Goal: Transaction & Acquisition: Book appointment/travel/reservation

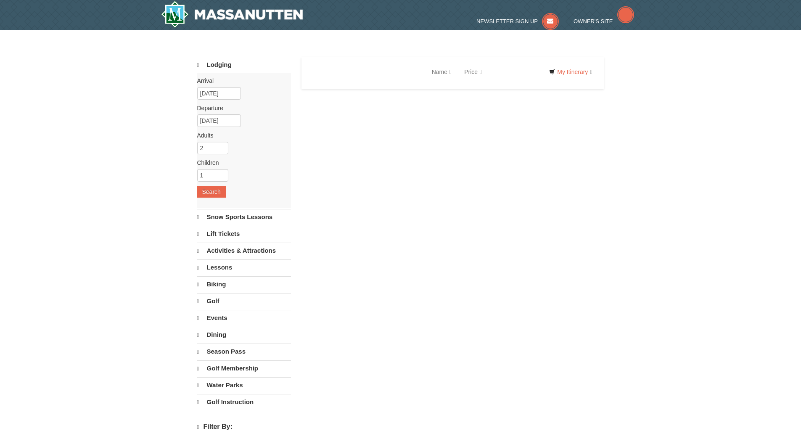
select select "9"
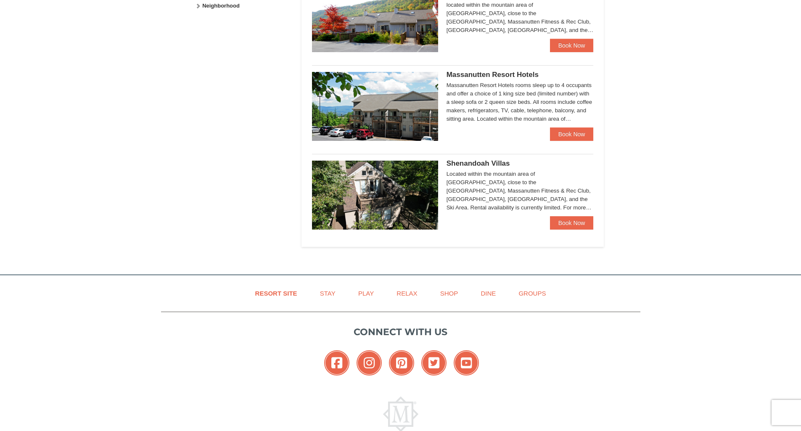
scroll to position [505, 0]
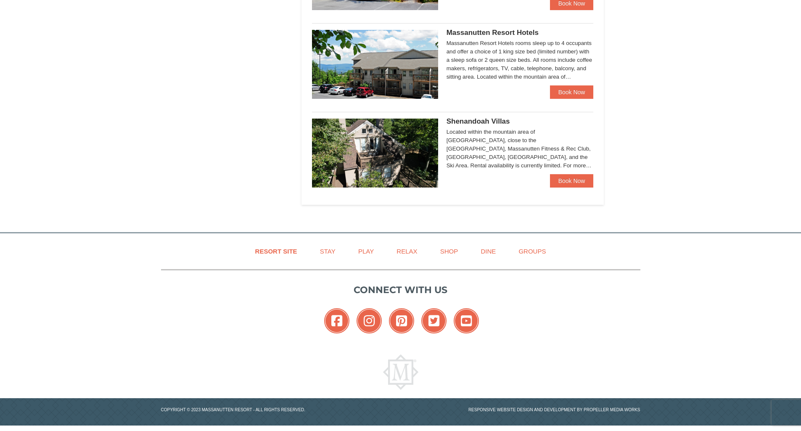
click at [379, 168] on img at bounding box center [375, 153] width 126 height 69
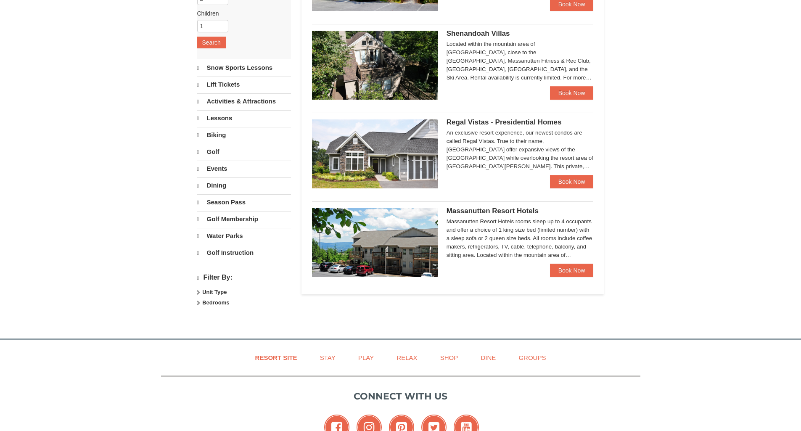
select select "9"
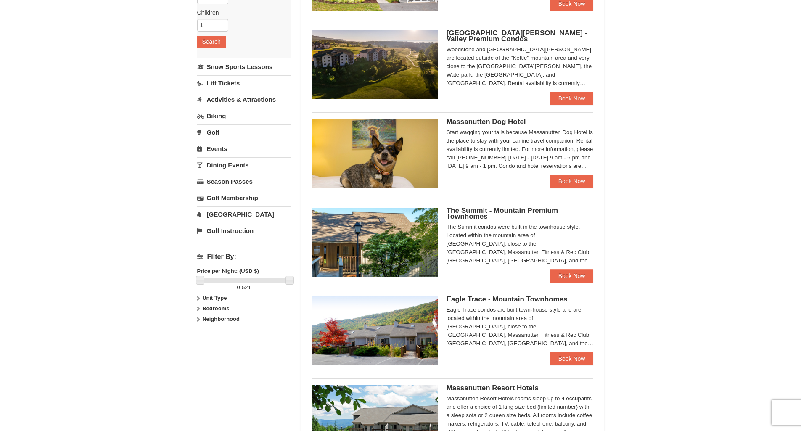
click at [499, 34] on span "Woodstone Meadows - Valley Premium Condos" at bounding box center [517, 36] width 141 height 14
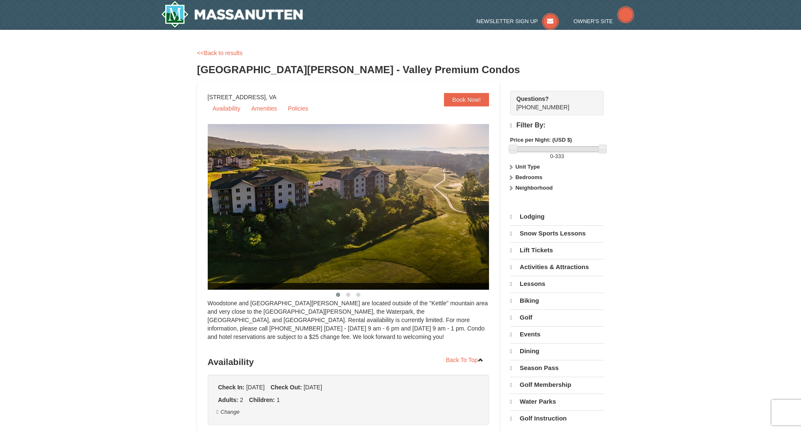
select select "9"
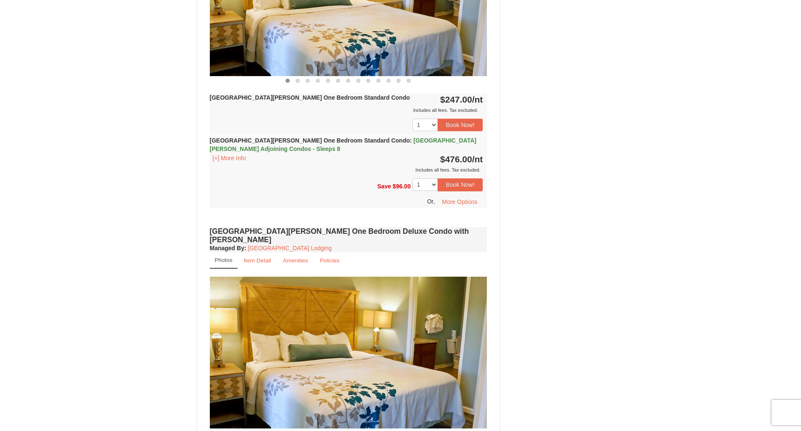
scroll to position [378, 0]
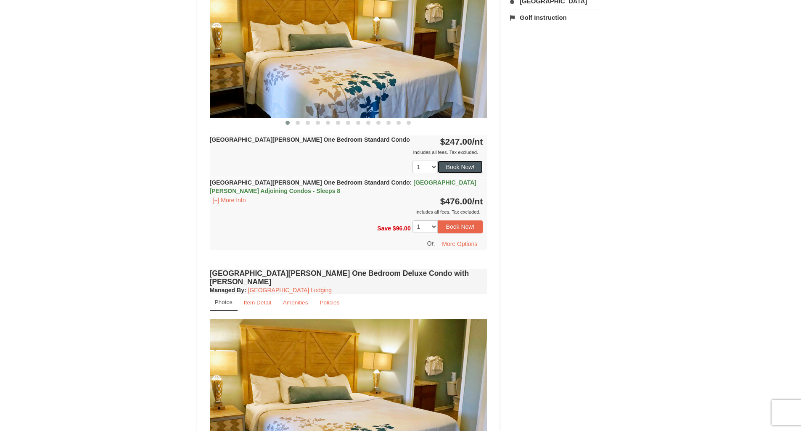
click at [464, 165] on button "Book Now!" at bounding box center [460, 167] width 45 height 13
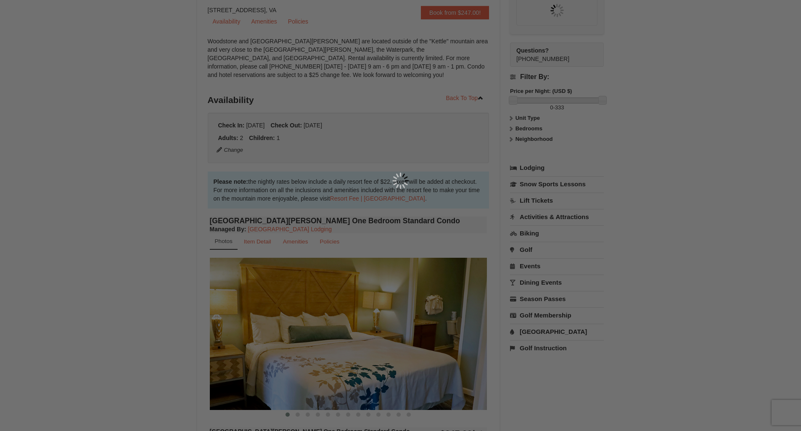
scroll to position [82, 0]
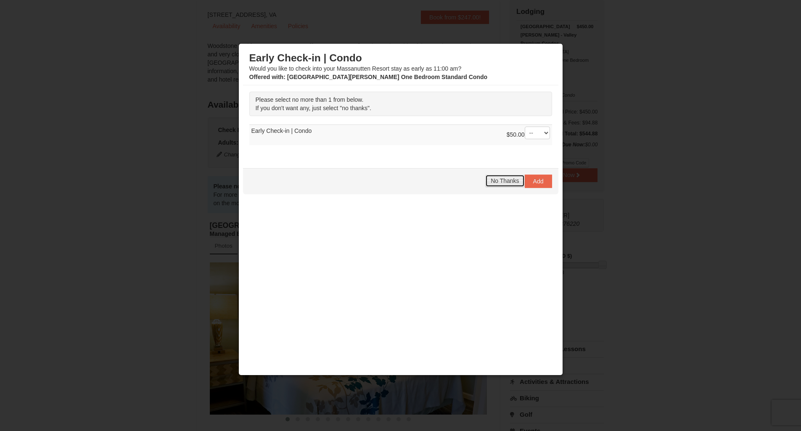
click at [516, 182] on span "No Thanks" at bounding box center [505, 180] width 28 height 7
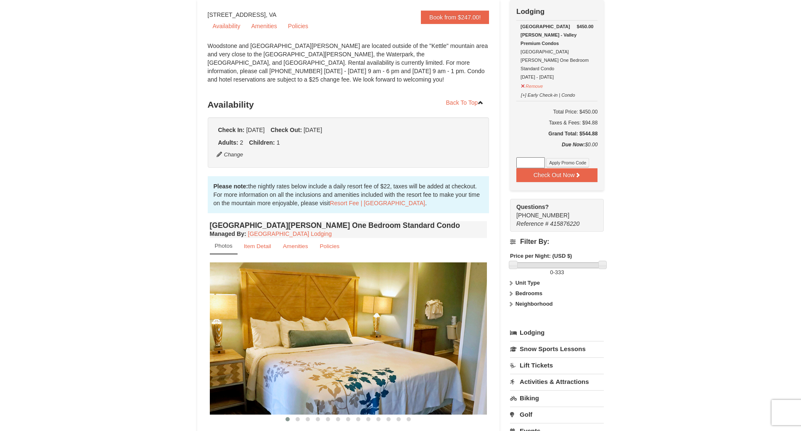
click at [535, 157] on input at bounding box center [530, 162] width 29 height 11
paste input "GoDukes25"
type input "GoDukes25"
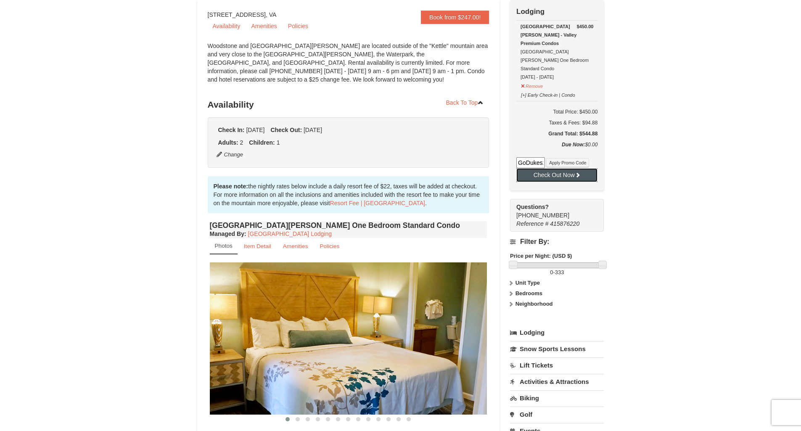
click at [544, 168] on button "Check Out Now" at bounding box center [556, 174] width 81 height 13
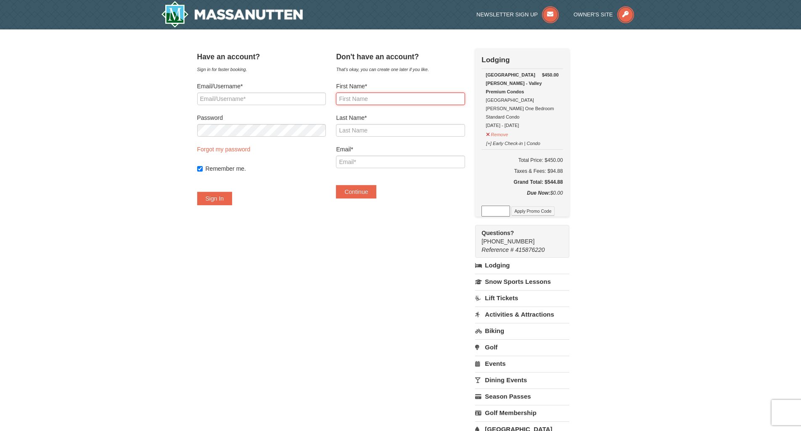
click at [378, 102] on input "First Name*" at bounding box center [400, 99] width 129 height 13
type input "tiffany"
type input "allen"
click at [381, 164] on input "Email*" at bounding box center [400, 162] width 129 height 13
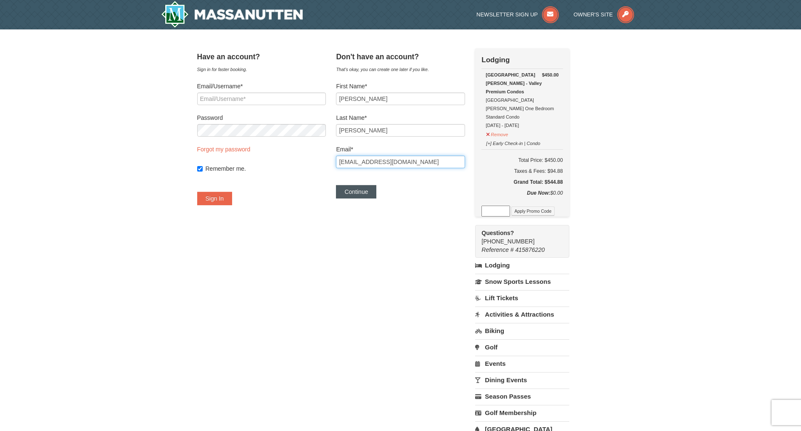
type input "[EMAIL_ADDRESS][DOMAIN_NAME]"
click at [364, 193] on button "Continue" at bounding box center [356, 191] width 40 height 13
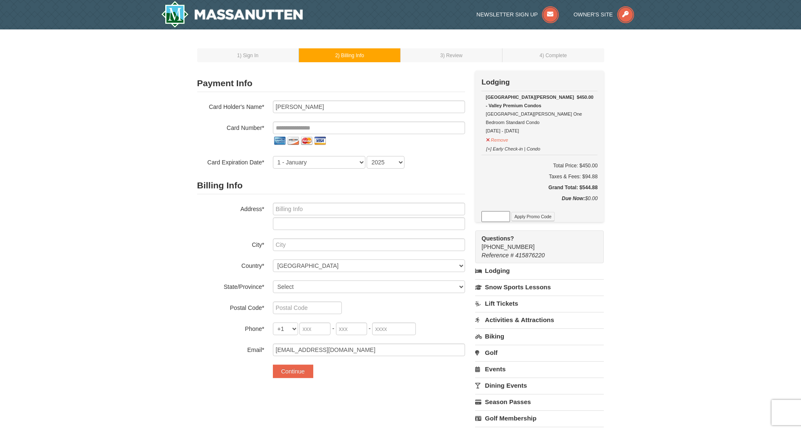
click at [490, 370] on link "Events" at bounding box center [539, 369] width 129 height 16
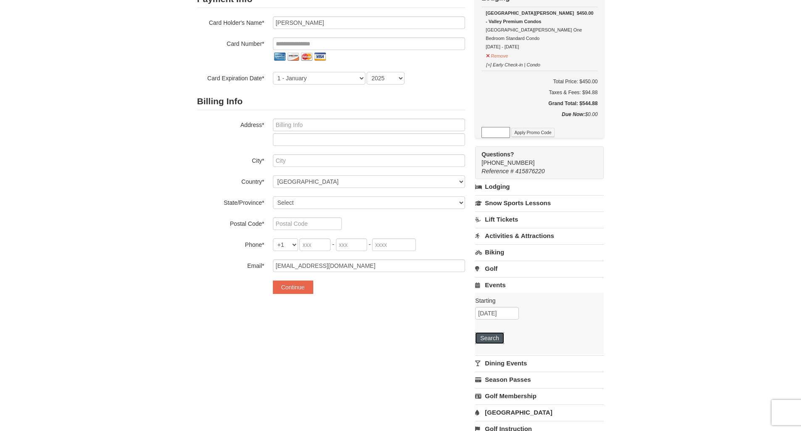
click at [494, 340] on button "Search" at bounding box center [489, 338] width 29 height 12
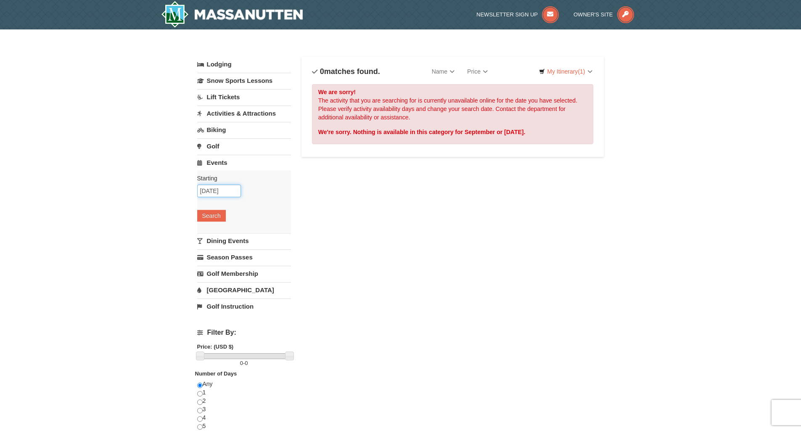
click at [227, 188] on input "09/04/2025" at bounding box center [219, 191] width 44 height 13
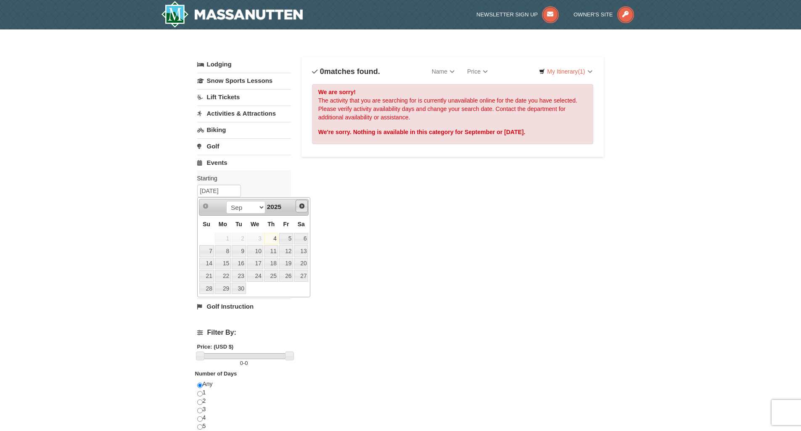
click at [304, 205] on span "Next" at bounding box center [302, 206] width 7 height 7
click at [284, 251] on link "10" at bounding box center [286, 251] width 14 height 12
type input "[DATE]"
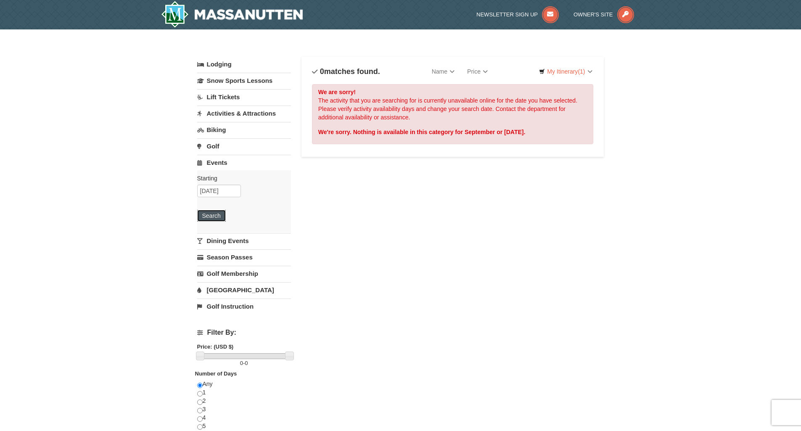
click at [207, 214] on button "Search" at bounding box center [211, 216] width 29 height 12
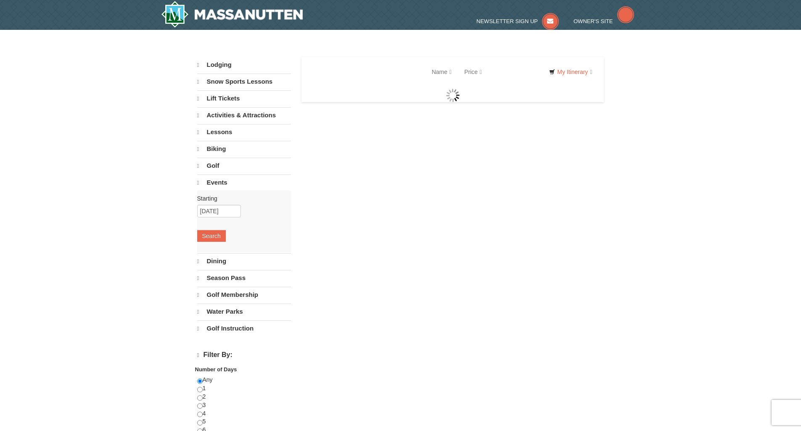
select select "9"
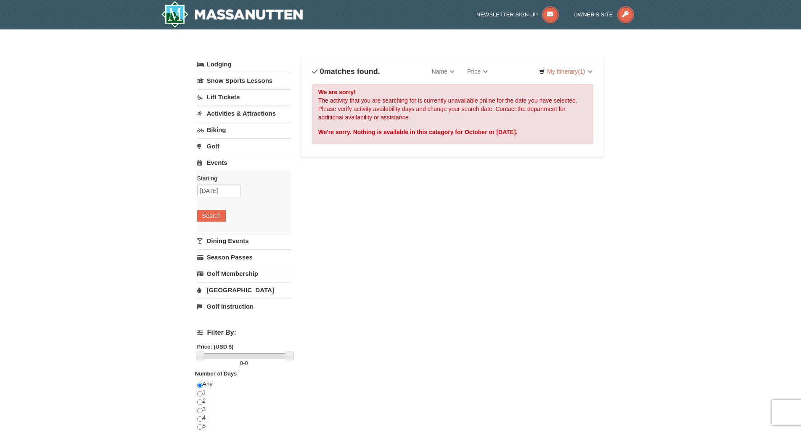
click at [227, 113] on link "Activities & Attractions" at bounding box center [244, 114] width 94 height 16
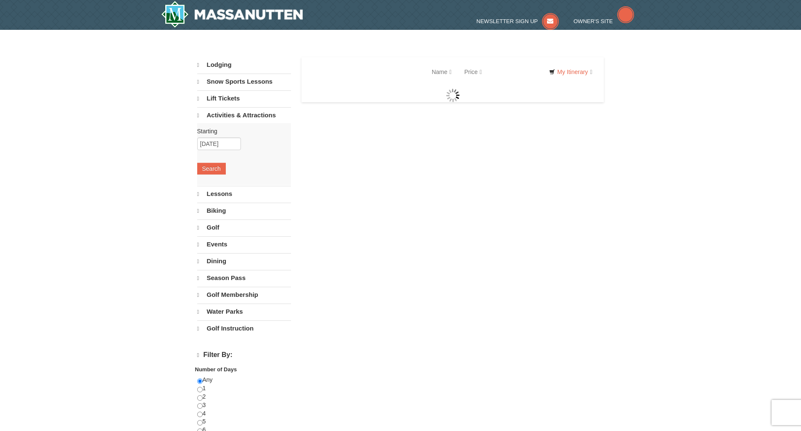
select select "9"
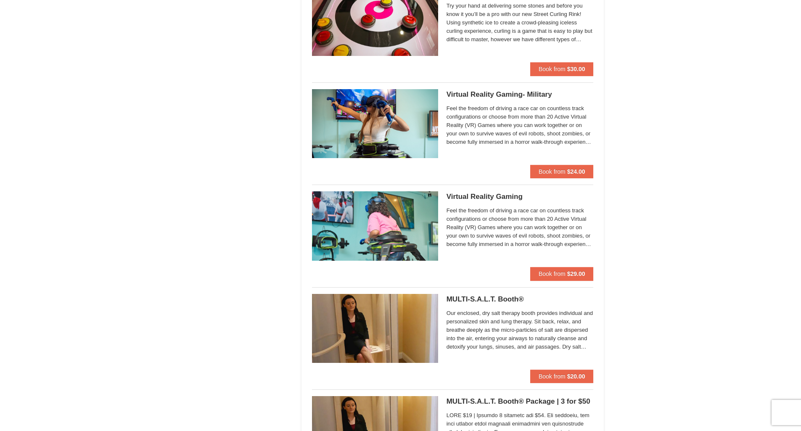
scroll to position [1188, 0]
